Goal: Check status: Check status

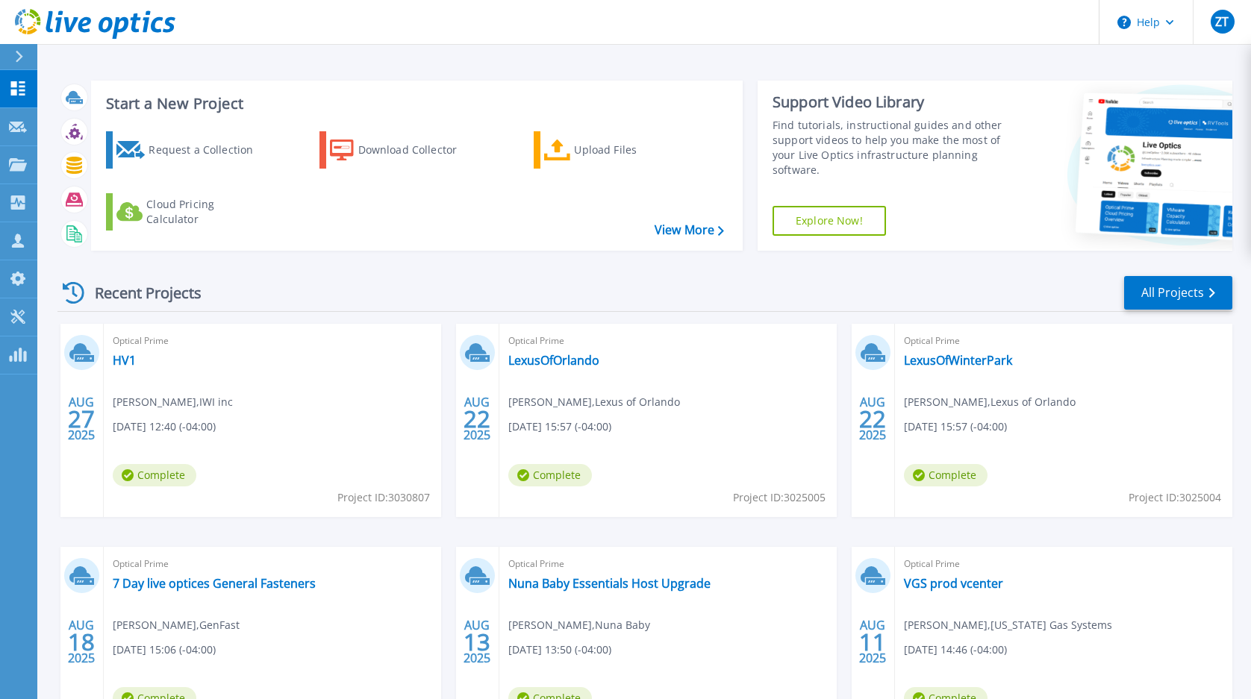
click at [462, 275] on div "Recent Projects All Projects" at bounding box center [644, 293] width 1174 height 37
click at [464, 278] on div "Recent Projects All Projects" at bounding box center [644, 293] width 1174 height 37
click at [1189, 299] on link "All Projects" at bounding box center [1178, 293] width 108 height 34
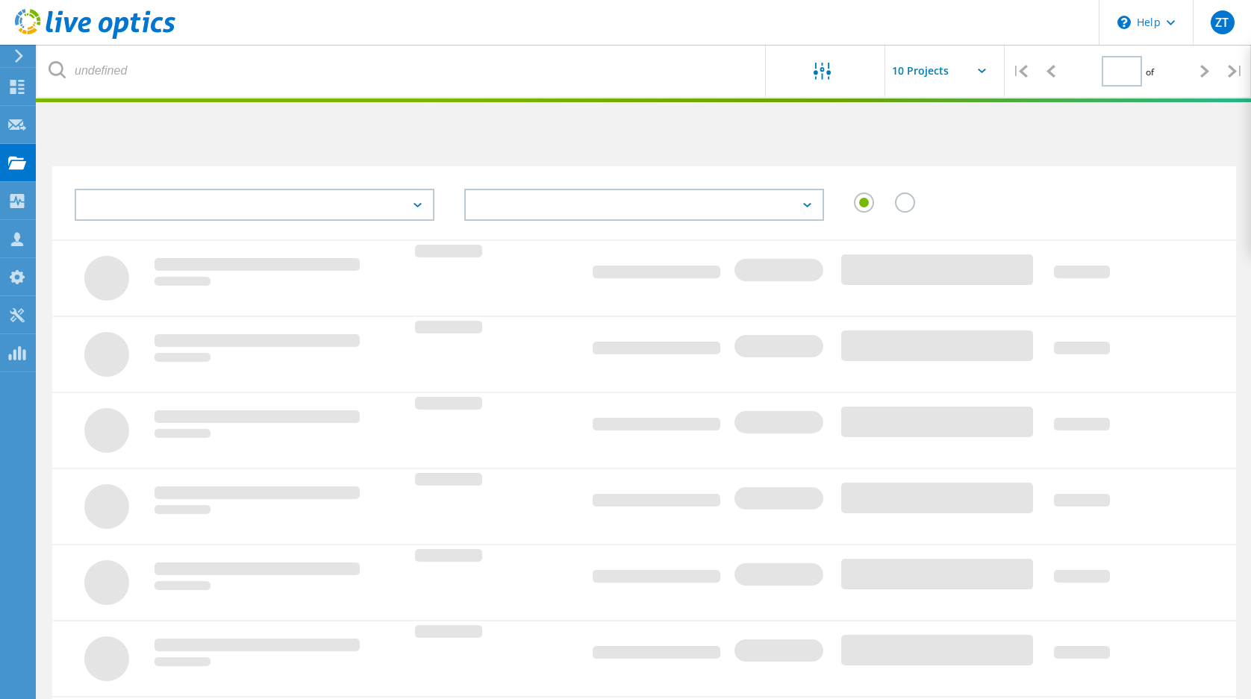
type input "1"
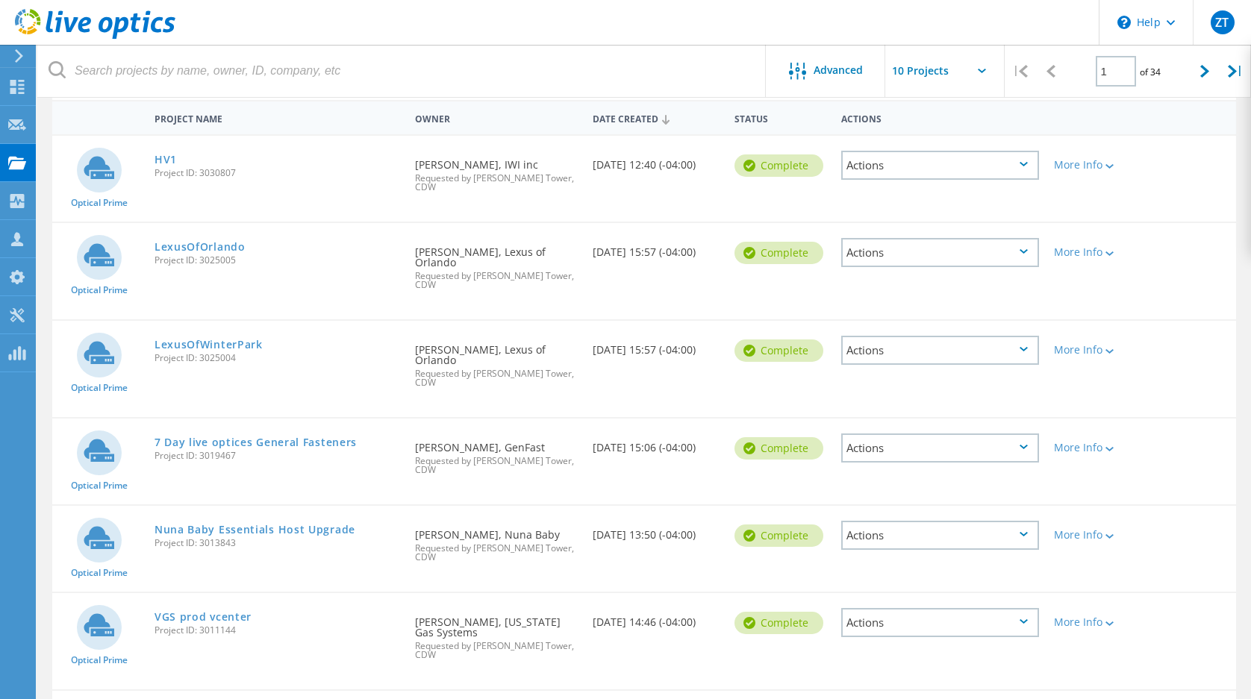
scroll to position [149, 0]
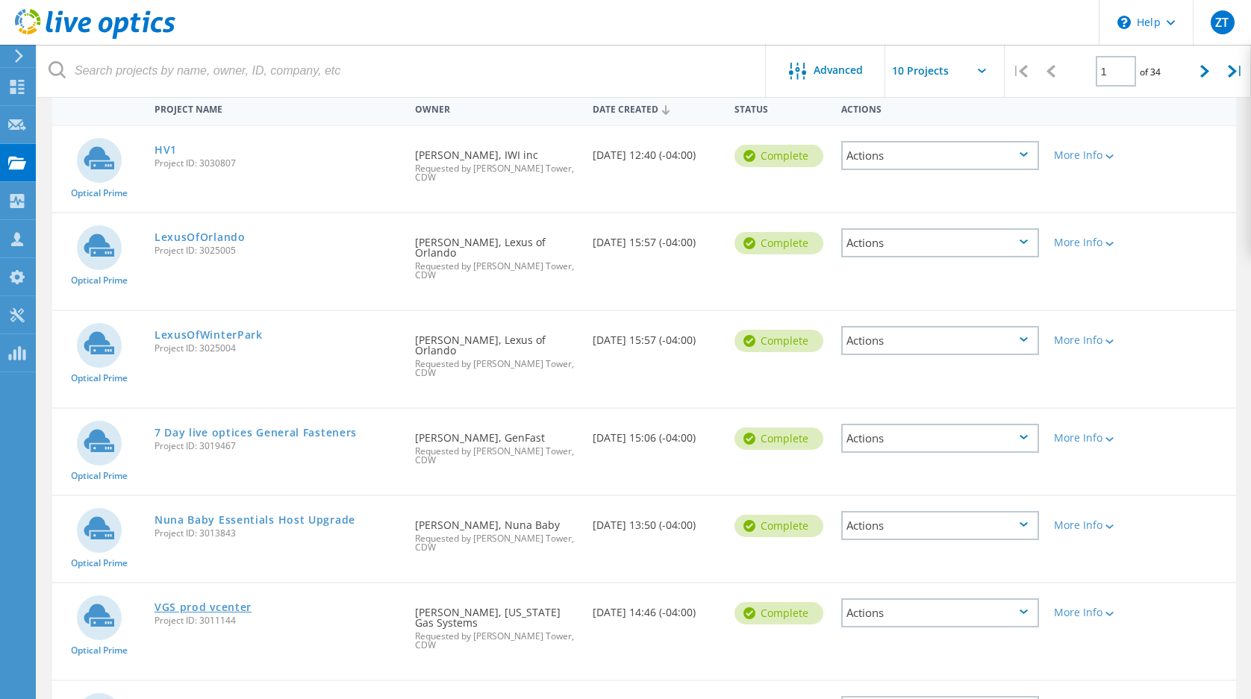
click at [189, 602] on link "VGS prod vcenter" at bounding box center [202, 607] width 97 height 10
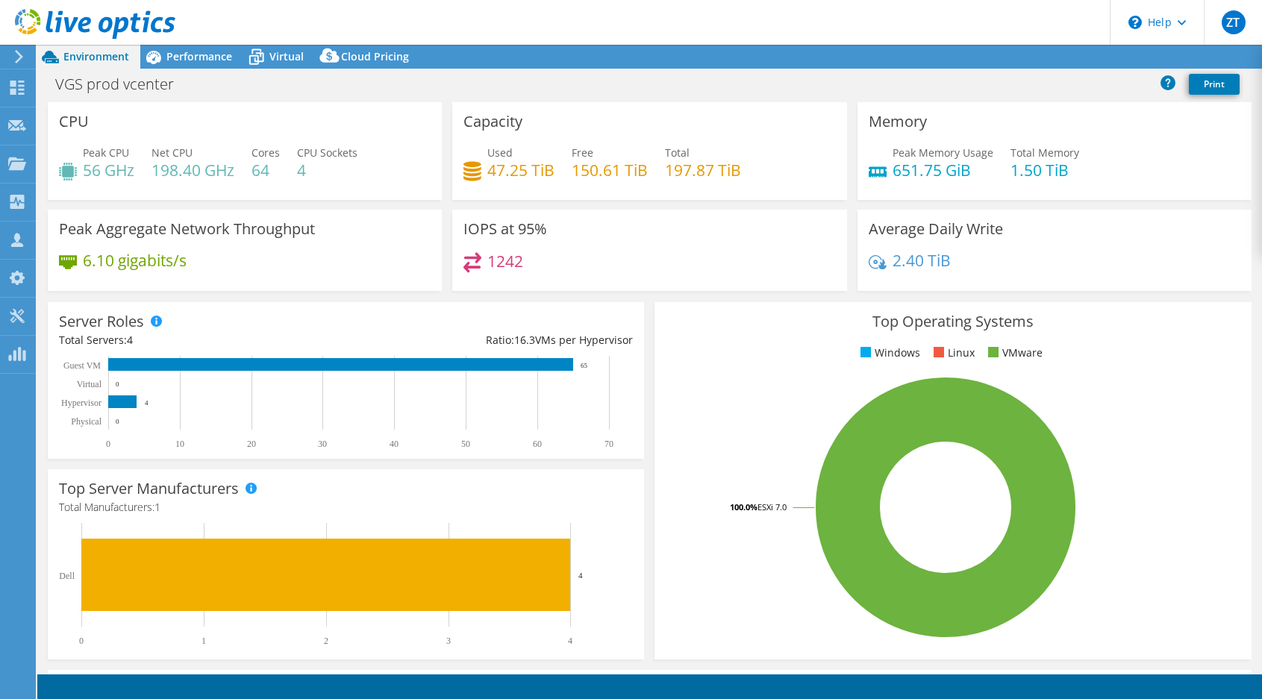
select select "USD"
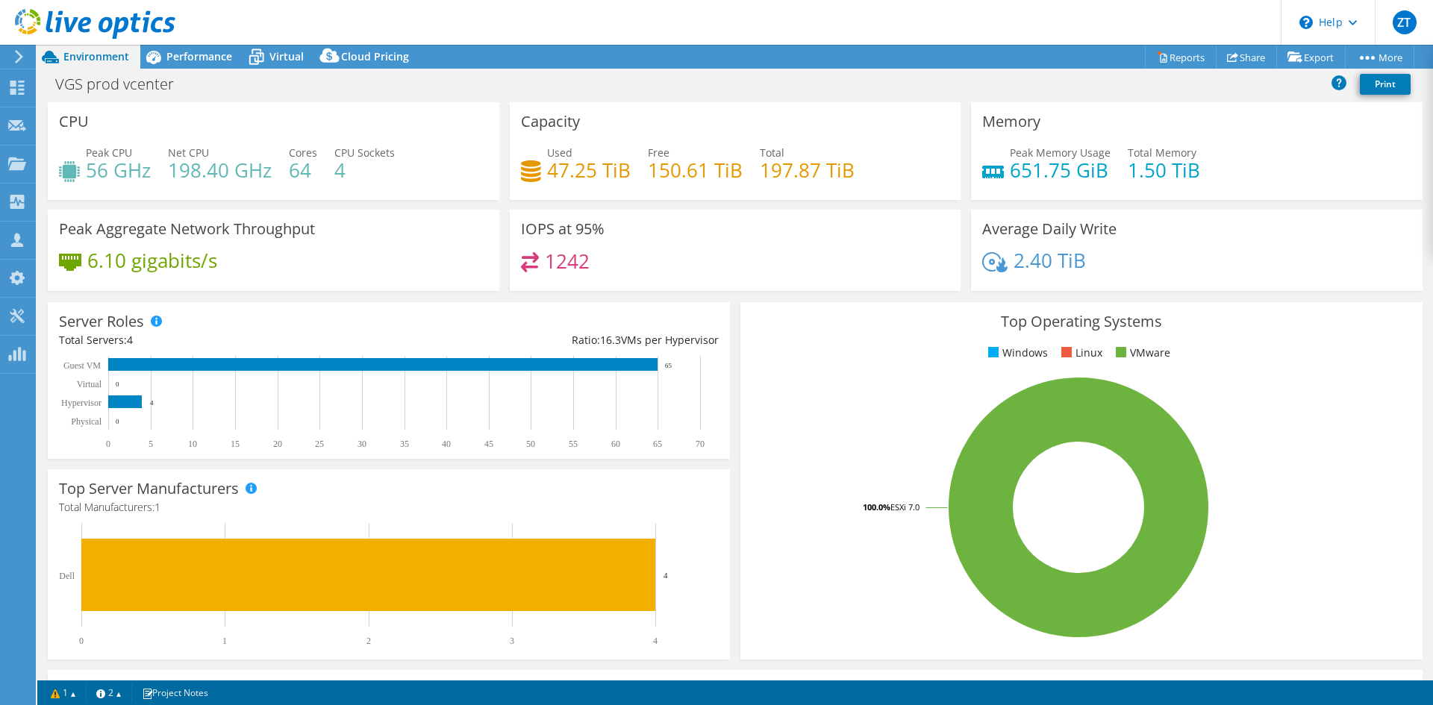
click at [727, 301] on div "Server Roles Physical Servers represent bare metal servers that were targets of…" at bounding box center [389, 380] width 692 height 167
